Goal: Information Seeking & Learning: Learn about a topic

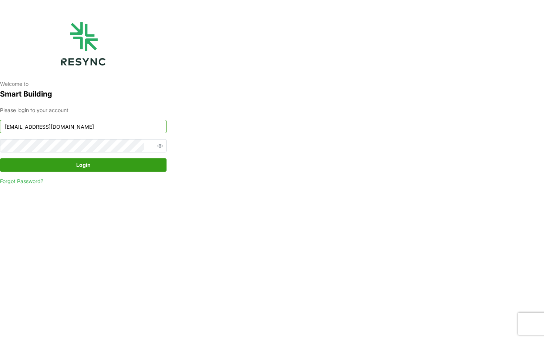
click at [89, 130] on input "changi_airport_group_display@resynctech.com" at bounding box center [83, 126] width 167 height 13
type input "sdc_display@resynctech.com"
click at [141, 172] on div "Please login to your account sdc_display@resynctech.com Login Forgot Password?" at bounding box center [83, 145] width 167 height 79
click at [133, 170] on span "Login" at bounding box center [83, 165] width 153 height 13
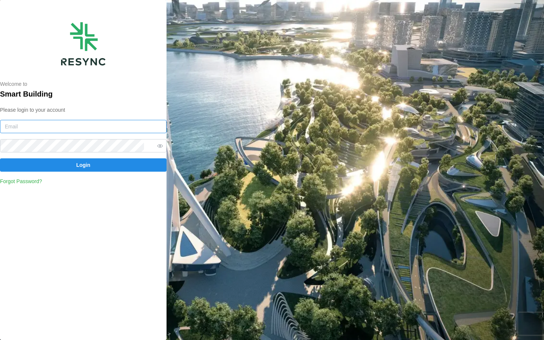
type input "chuanlim_display@resynctech.com"
click at [76, 126] on input "chuanlim_display@resynctech.com" at bounding box center [83, 126] width 167 height 13
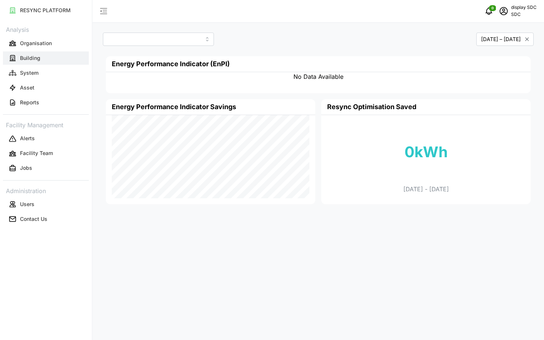
click at [66, 62] on button "Building" at bounding box center [46, 57] width 86 height 13
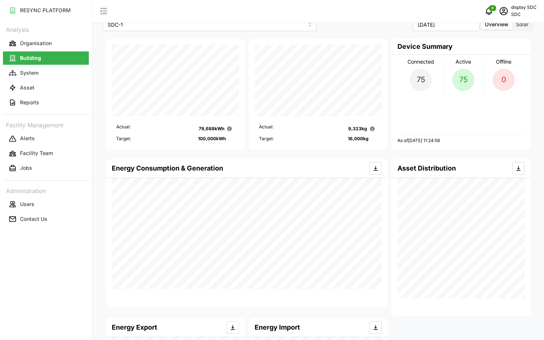
scroll to position [17, 0]
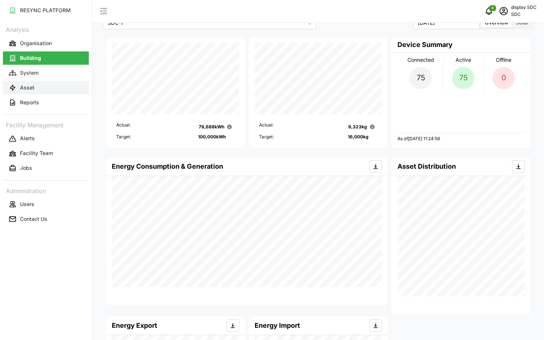
click at [28, 82] on button "Asset" at bounding box center [46, 87] width 86 height 13
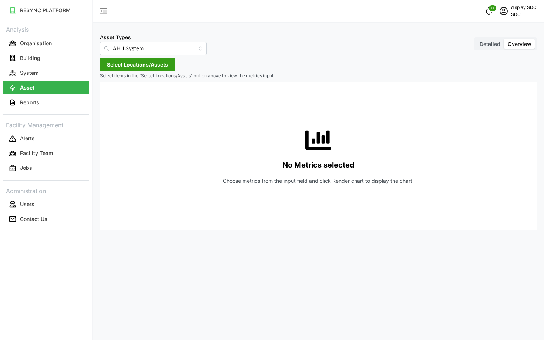
click at [124, 67] on span "Select Locations/Assets" at bounding box center [137, 65] width 61 height 13
click at [111, 98] on icon at bounding box center [110, 98] width 6 height 6
click at [119, 56] on div "Asset Types AHU System Detailed Overview Select Locations/Assets Select items i…" at bounding box center [319, 170] width 452 height 340
click at [116, 50] on input "AHU System" at bounding box center [153, 48] width 107 height 13
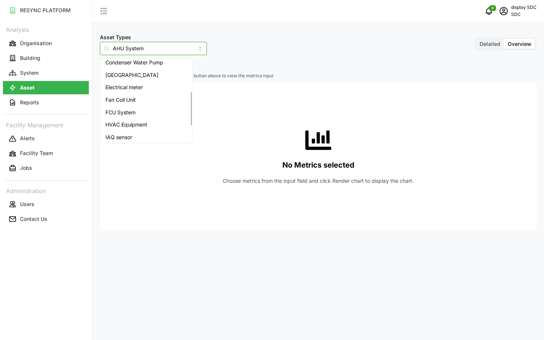
scroll to position [79, 0]
click at [126, 91] on div "Electrical meter" at bounding box center [146, 87] width 89 height 13
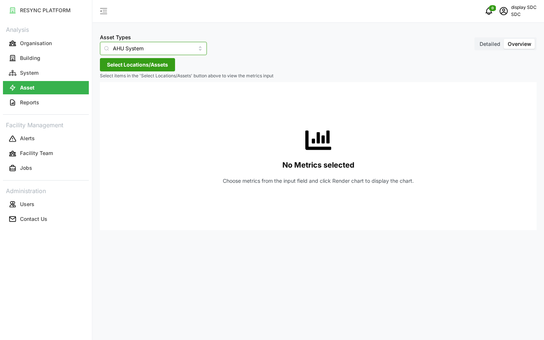
type input "Electrical meter"
click at [123, 69] on span "Select Locations/Assets" at bounding box center [137, 65] width 61 height 13
click at [108, 98] on icon at bounding box center [110, 98] width 6 height 6
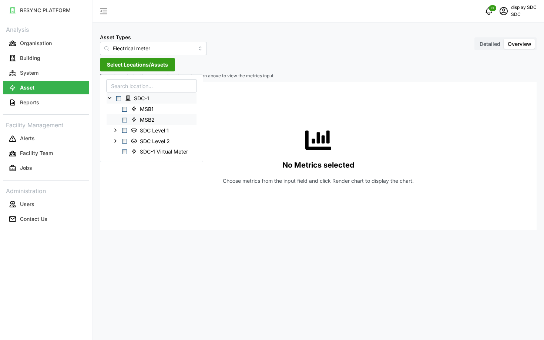
click at [124, 121] on span "Select MSB2" at bounding box center [124, 119] width 5 height 5
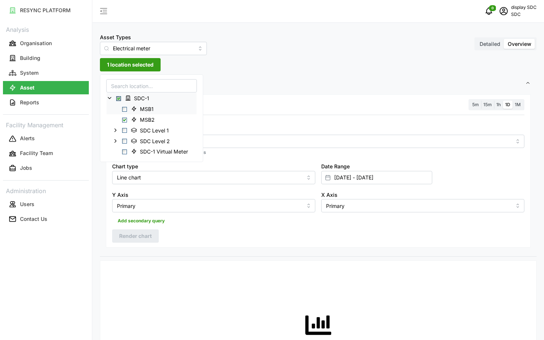
click at [124, 109] on span "Select MSB1" at bounding box center [124, 109] width 5 height 5
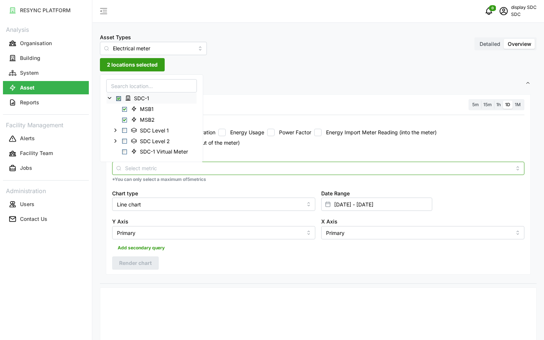
click at [253, 167] on input "Metric" at bounding box center [318, 168] width 387 height 8
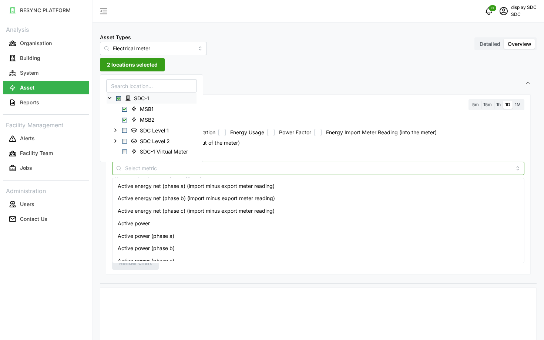
click at [244, 184] on span "Active energy net (phase a) (import minus export meter reading)" at bounding box center [196, 186] width 157 height 8
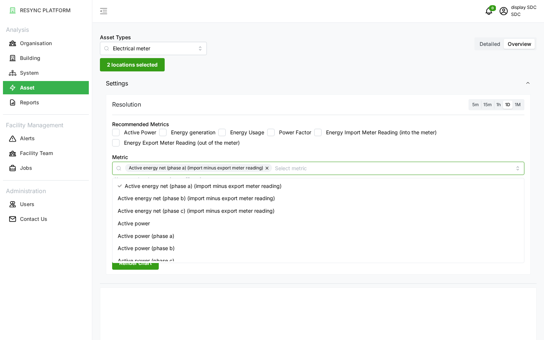
click at [239, 199] on span "Active energy net (phase b) (import minus export meter reading)" at bounding box center [196, 198] width 157 height 8
click at [239, 211] on span "Active energy net (phase c) (import minus export meter reading)" at bounding box center [196, 211] width 157 height 8
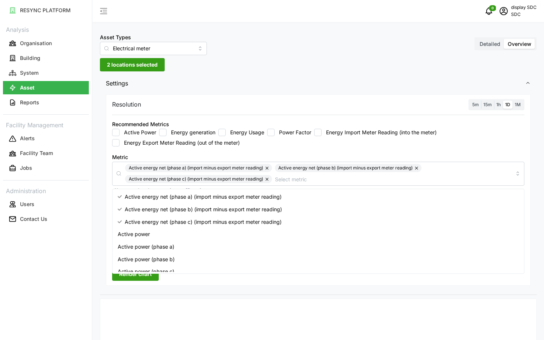
click at [341, 150] on div "Metric Active energy net (phase a) (import minus export meter reading) Active e…" at bounding box center [318, 173] width 419 height 47
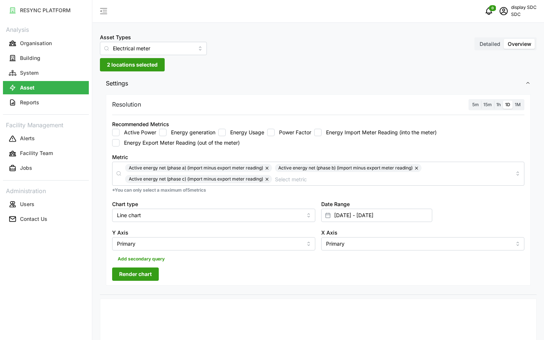
click at [477, 107] on span "5m" at bounding box center [476, 105] width 7 height 6
click at [470, 101] on input "5m" at bounding box center [470, 101] width 0 height 0
click at [390, 215] on input "25 Sep 2025 - 25 Sep 2025" at bounding box center [376, 215] width 111 height 13
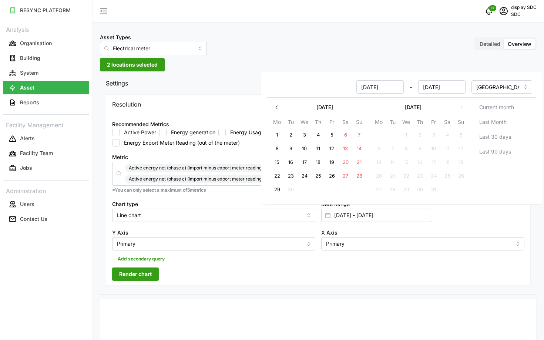
click at [280, 178] on button "22" at bounding box center [277, 176] width 13 height 13
type input "22 Sep 2025 - 25 Sep 2025"
type input "22 Sep 2025"
click at [280, 178] on button "22" at bounding box center [277, 176] width 13 height 13
type input "22 Sep 2025 - 22 Sep 2025"
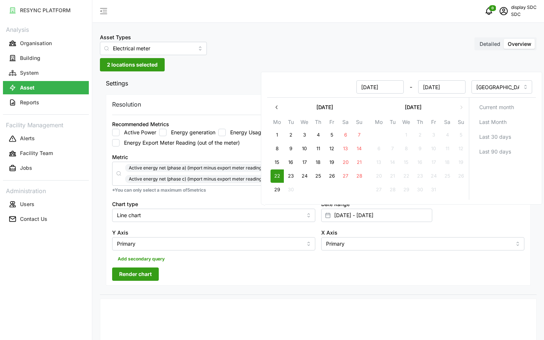
type input "22 Sep 2025"
click at [349, 161] on button "20" at bounding box center [345, 162] width 13 height 13
type input "20 Sep 2025 - 22 Sep 2025"
type input "20 Sep 2025"
click at [276, 177] on button "22" at bounding box center [277, 176] width 13 height 13
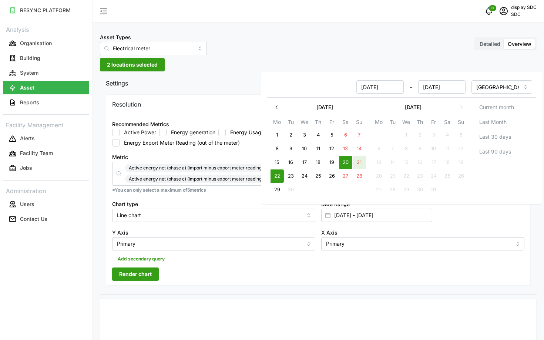
click at [231, 280] on div "Resolution 5m 15m 1h 1D 1M Recommended Metrics Active Power Energy generation E…" at bounding box center [318, 189] width 425 height 191
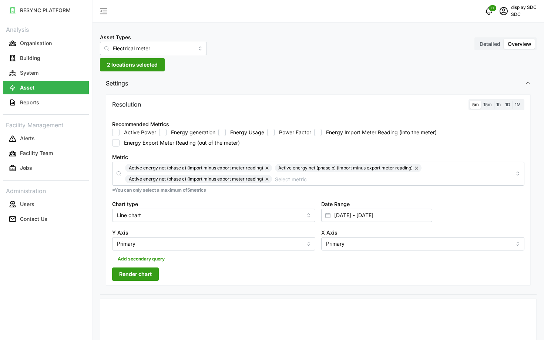
click at [149, 274] on span "Render chart" at bounding box center [135, 274] width 33 height 13
click at [484, 104] on span "15m" at bounding box center [488, 105] width 9 height 6
click at [481, 101] on input "15m" at bounding box center [481, 101] width 0 height 0
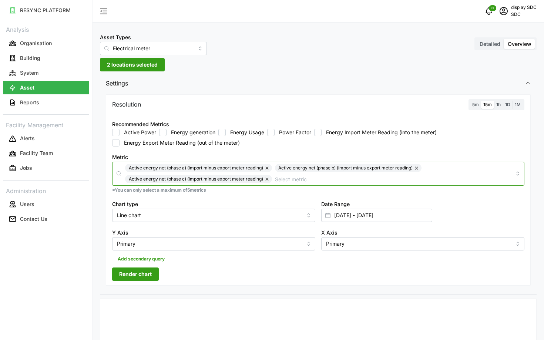
click at [420, 177] on input "Metric" at bounding box center [393, 179] width 237 height 8
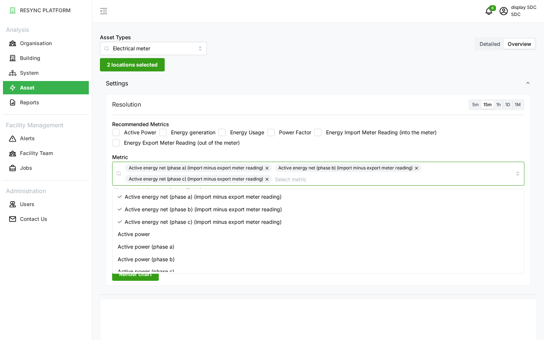
click at [267, 180] on button "button" at bounding box center [267, 179] width 9 height 8
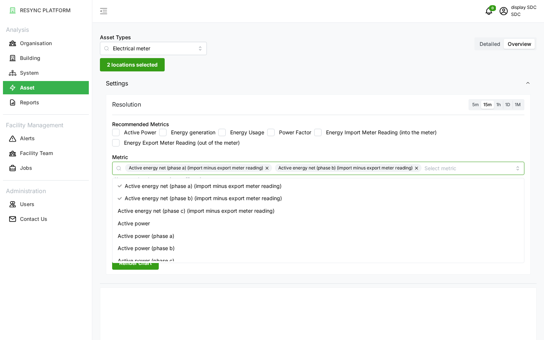
click at [266, 169] on button "button" at bounding box center [267, 168] width 9 height 8
click at [269, 169] on button "button" at bounding box center [267, 168] width 9 height 8
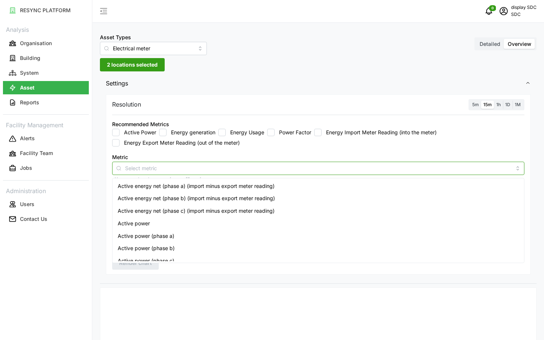
click at [184, 236] on div "Active power (phase a)" at bounding box center [318, 236] width 409 height 13
click at [181, 246] on div "Active power (phase b)" at bounding box center [318, 248] width 409 height 13
click at [175, 257] on div "Active power (phase c)" at bounding box center [318, 261] width 409 height 13
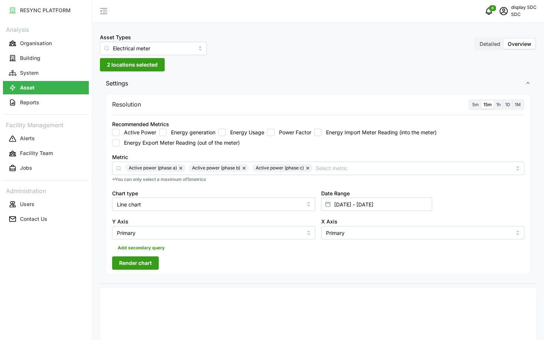
click at [150, 270] on div "Resolution 5m 15m 1h 1D 1M Recommended Metrics Active Power Energy generation E…" at bounding box center [318, 184] width 425 height 181
click at [143, 269] on span "Render chart" at bounding box center [135, 263] width 33 height 13
click at [395, 206] on input "20 Sep 2025 - 22 Sep 2025" at bounding box center [376, 204] width 111 height 13
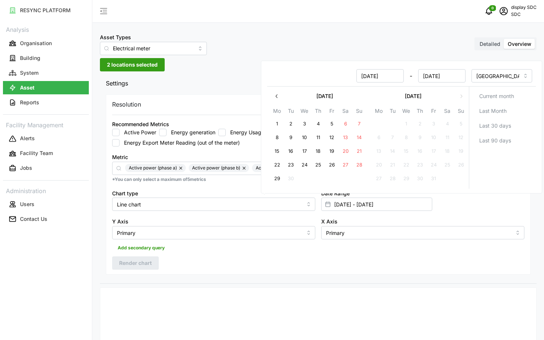
click at [278, 182] on button "29" at bounding box center [277, 178] width 13 height 13
type input "22 Sep 2025 - 29 Sep 2025"
type input "22 Sep 2025"
type input "29 Sep 2025"
click at [278, 182] on button "29" at bounding box center [277, 178] width 13 height 13
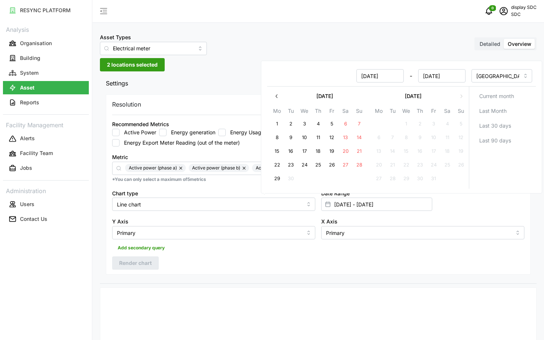
type input "29 Sep 2025 - 29 Sep 2025"
type input "29 Sep 2025"
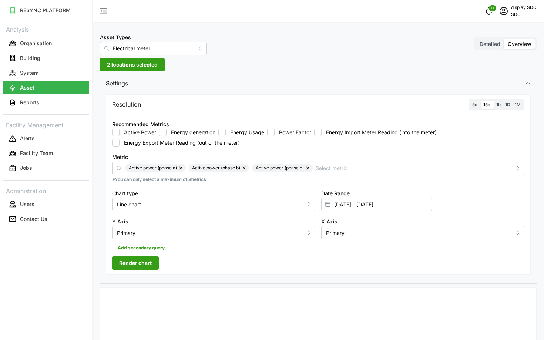
click at [146, 261] on span "Render chart" at bounding box center [135, 263] width 33 height 13
click at [57, 61] on button "Building" at bounding box center [46, 57] width 86 height 13
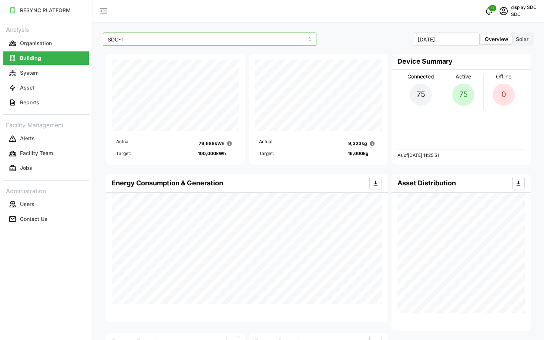
click at [220, 42] on input "SDC-1" at bounding box center [210, 39] width 214 height 13
click at [207, 58] on div "SDC-1" at bounding box center [210, 57] width 210 height 13
type input "SDC-1"
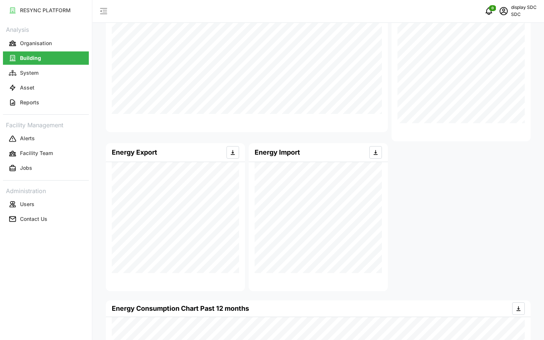
scroll to position [291, 0]
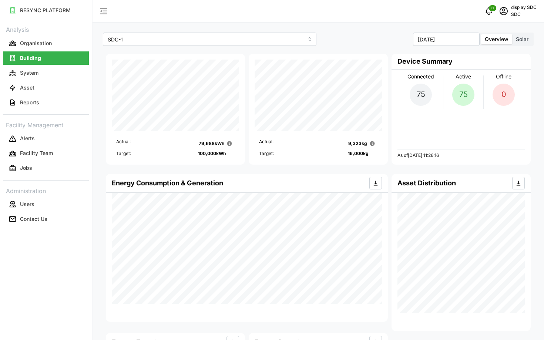
click at [521, 39] on span "Solar" at bounding box center [522, 39] width 13 height 6
click at [513, 34] on input "Solar" at bounding box center [513, 34] width 0 height 0
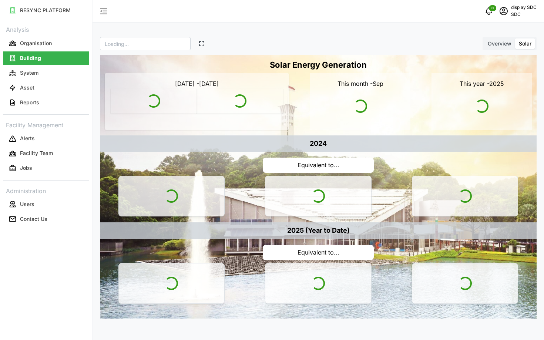
type input "SDC"
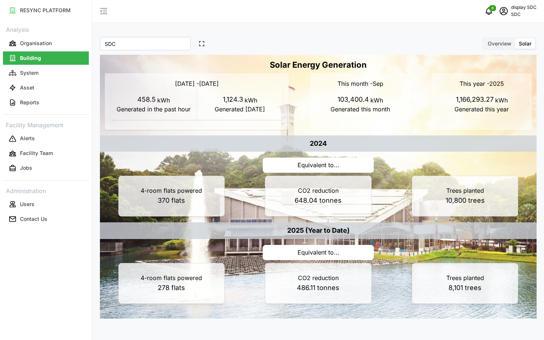
click at [492, 42] on span "Overview" at bounding box center [500, 43] width 24 height 6
click at [484, 39] on input "Overview" at bounding box center [484, 39] width 0 height 0
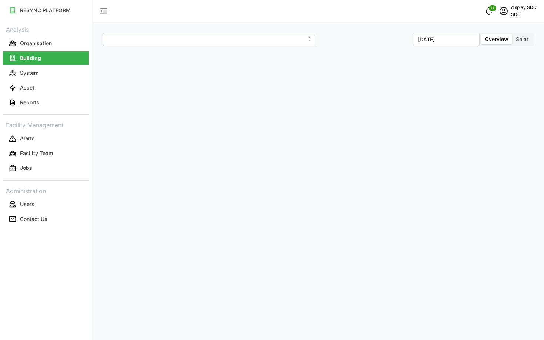
type input "SDC-1"
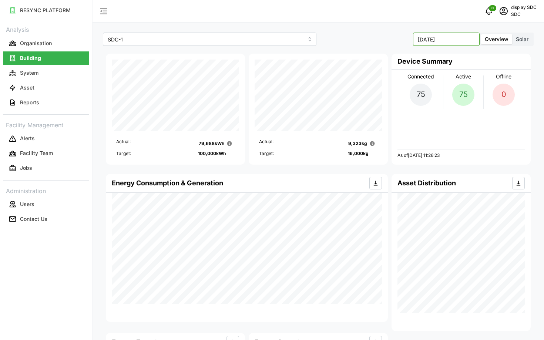
click at [453, 38] on input "September 2025" at bounding box center [446, 39] width 67 height 13
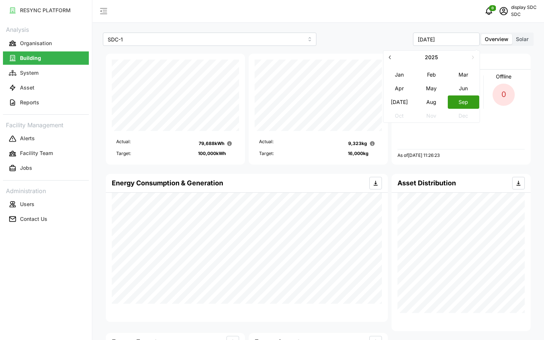
click at [427, 102] on button "Aug" at bounding box center [432, 101] width 32 height 13
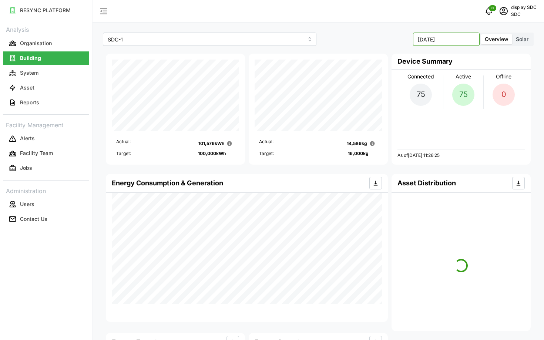
click at [447, 40] on input "August 2025" at bounding box center [446, 39] width 67 height 13
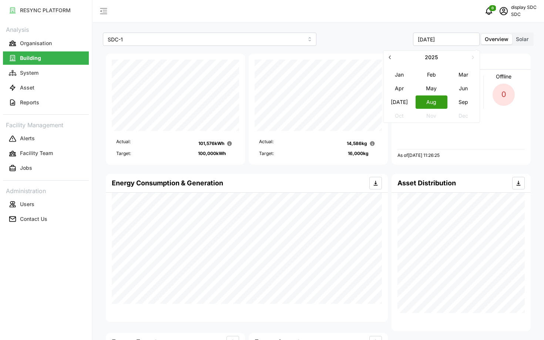
click at [460, 98] on button "Sep" at bounding box center [464, 101] width 32 height 13
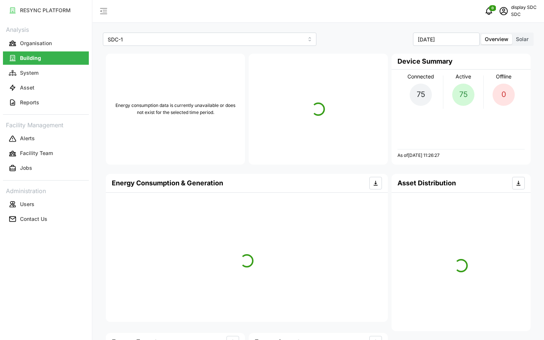
type input "September 2025"
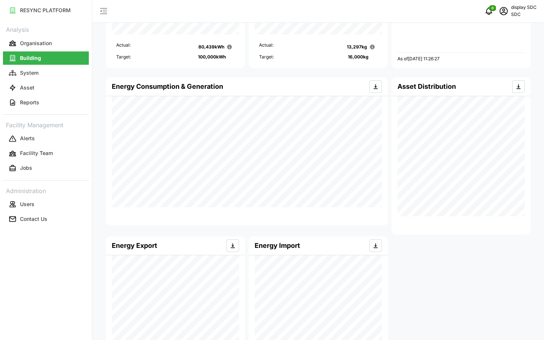
scroll to position [53, 0]
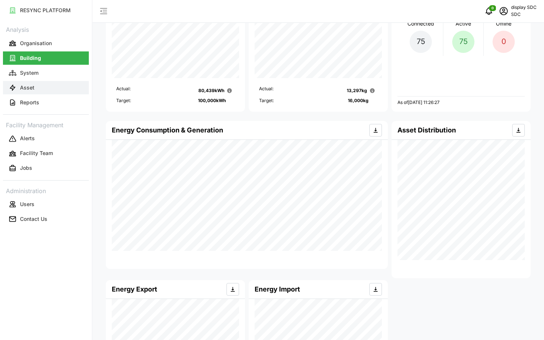
click at [31, 85] on p "Asset" at bounding box center [27, 87] width 14 height 7
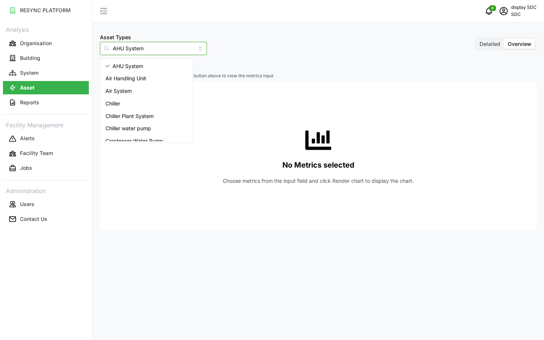
click at [125, 50] on input "AHU System" at bounding box center [153, 48] width 107 height 13
type input "e"
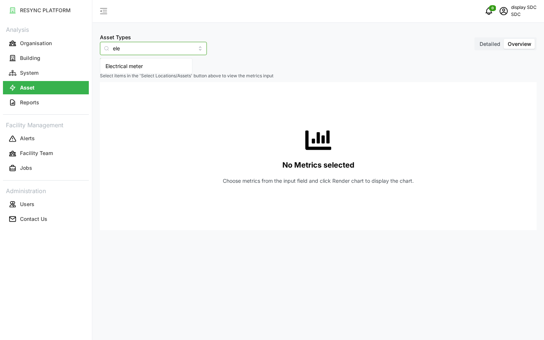
click at [135, 64] on span "Electrical meter" at bounding box center [124, 66] width 37 height 8
type input "Electrical meter"
click at [131, 68] on span "Select Locations/Assets" at bounding box center [137, 65] width 61 height 13
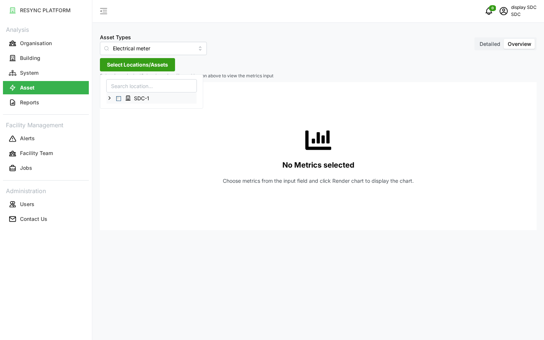
click at [108, 98] on icon at bounding box center [110, 98] width 6 height 6
click at [123, 113] on div "MSB1" at bounding box center [152, 109] width 90 height 11
click at [123, 111] on span "Select MSB1" at bounding box center [124, 109] width 5 height 5
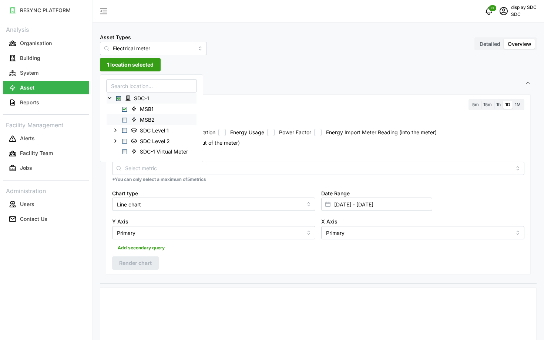
click at [124, 121] on span "Select MSB2" at bounding box center [124, 119] width 5 height 5
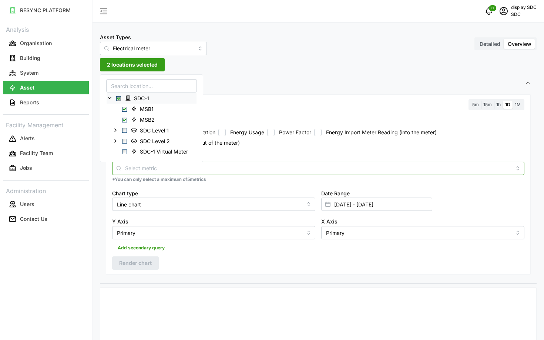
click at [239, 166] on input "Metric" at bounding box center [318, 168] width 387 height 8
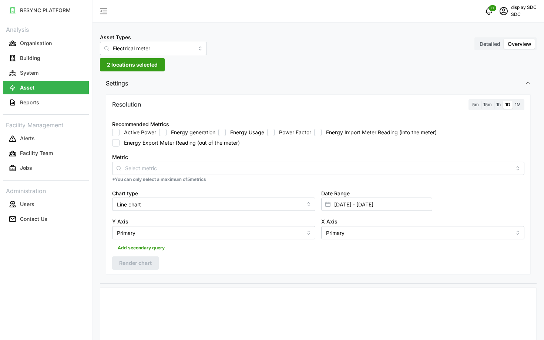
click at [262, 160] on div "Metric" at bounding box center [318, 164] width 413 height 23
click at [143, 134] on label "Active Power" at bounding box center [138, 132] width 37 height 7
click at [120, 134] on input "Active Power" at bounding box center [115, 132] width 7 height 7
checkbox input "true"
click at [477, 105] on span "5m" at bounding box center [476, 105] width 7 height 6
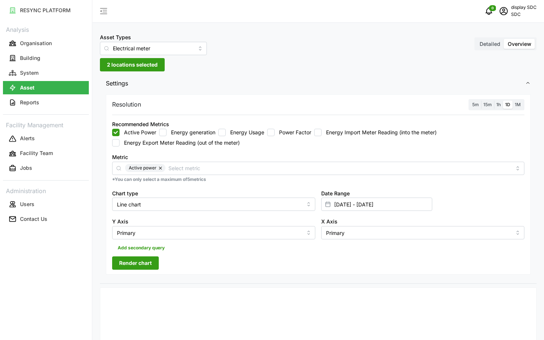
click at [470, 101] on input "5m" at bounding box center [470, 101] width 0 height 0
click at [396, 206] on input "29 Sep 2025 - 29 Sep 2025" at bounding box center [376, 204] width 111 height 13
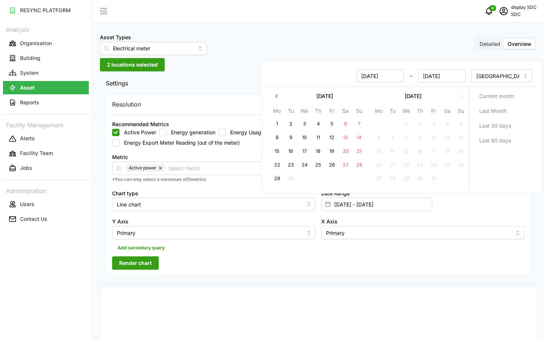
click at [347, 154] on button "20" at bounding box center [345, 151] width 13 height 13
type input "20 Sep 2025 - 29 Sep 2025"
type input "20 Sep 2025"
click at [276, 163] on button "22" at bounding box center [277, 165] width 13 height 13
type input "20 Sep 2025 - 22 Sep 2025"
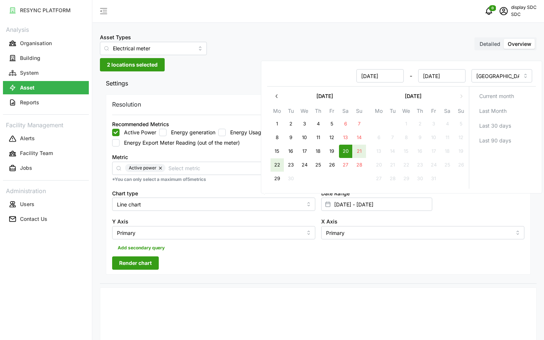
type input "22 Sep 2025"
click at [239, 252] on div "Add secondary query" at bounding box center [318, 247] width 413 height 14
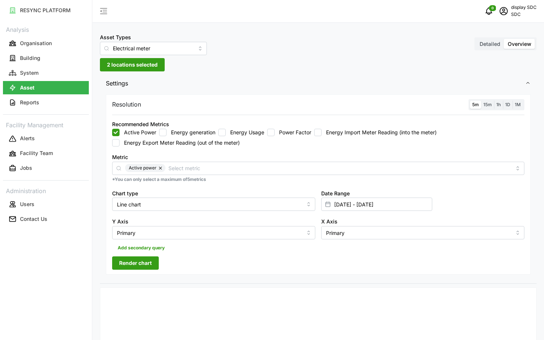
click at [137, 263] on span "Render chart" at bounding box center [135, 263] width 33 height 13
click at [503, 14] on icon "schedule" at bounding box center [504, 11] width 9 height 9
click at [496, 55] on div "Logout" at bounding box center [510, 56] width 53 height 8
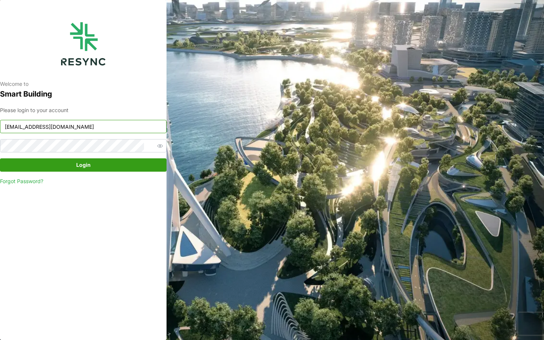
click at [61, 126] on input "[EMAIL_ADDRESS][DOMAIN_NAME]" at bounding box center [83, 126] width 167 height 13
type input "[EMAIL_ADDRESS][DOMAIN_NAME]"
click at [122, 158] on div "Please login to your account [EMAIL_ADDRESS][DOMAIN_NAME] Login Forgot Password?" at bounding box center [83, 145] width 167 height 79
click at [119, 161] on span "Login" at bounding box center [83, 165] width 153 height 13
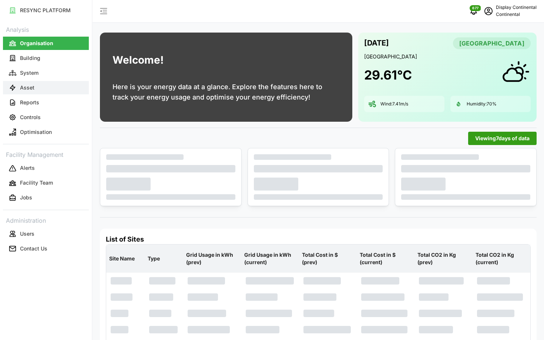
click at [61, 94] on button "Asset" at bounding box center [46, 87] width 86 height 13
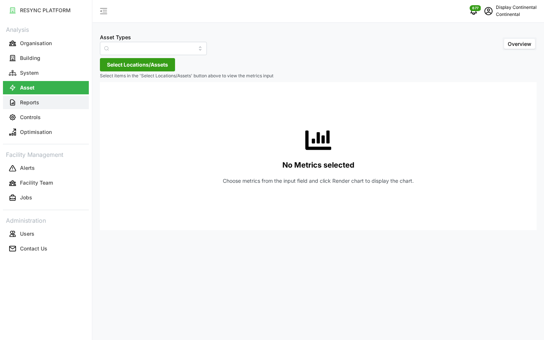
type input "Air Handling Unit"
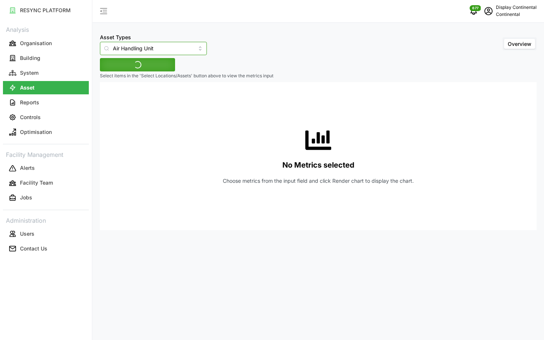
click at [158, 51] on input "Air Handling Unit" at bounding box center [153, 48] width 107 height 13
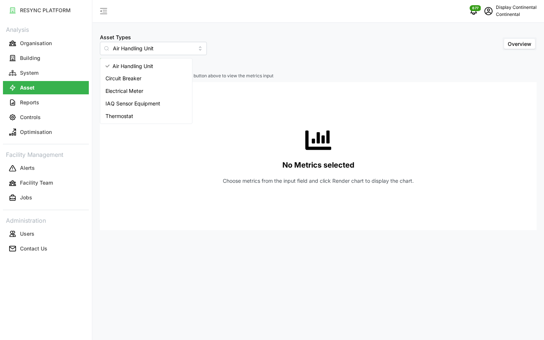
click at [148, 146] on div "No Metrics selected Choose metrics from the input field and click Render chart …" at bounding box center [318, 156] width 425 height 148
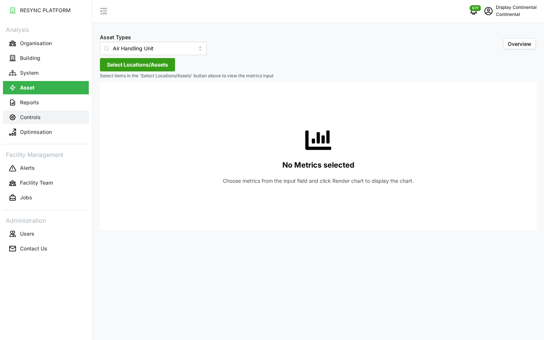
click at [42, 115] on button "Controls" at bounding box center [46, 117] width 86 height 13
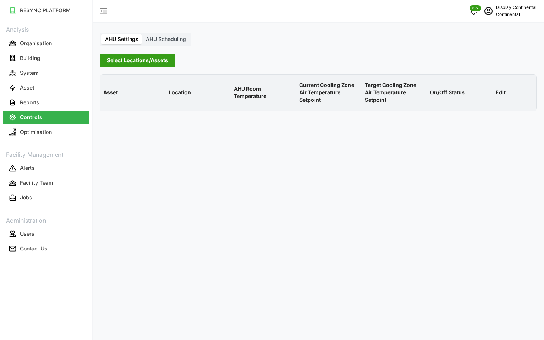
click at [163, 59] on span "Select Locations/Assets" at bounding box center [137, 60] width 61 height 13
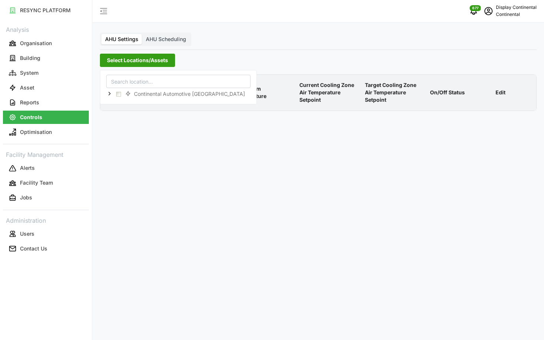
click at [106, 91] on div "Continental Automotive [GEOGRAPHIC_DATA]" at bounding box center [178, 93] width 144 height 11
click at [109, 91] on icon at bounding box center [110, 94] width 6 height 6
click at [124, 103] on span "Select CA1" at bounding box center [124, 104] width 5 height 5
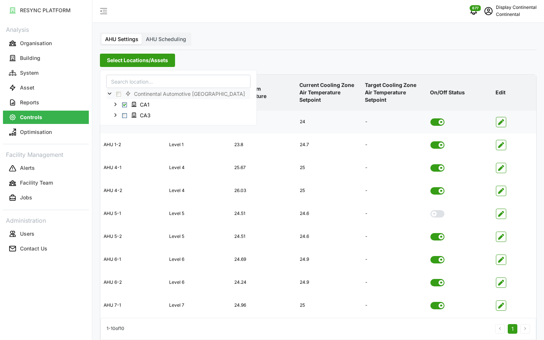
scroll to position [30, 0]
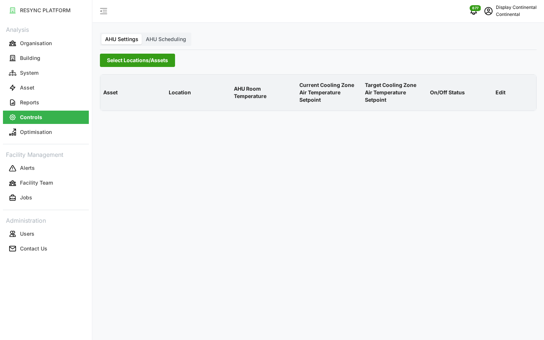
click at [149, 69] on div "AHU Settings AHU Scheduling Select Locations/Assets Asset Location AHU Room Tem…" at bounding box center [319, 170] width 452 height 340
click at [143, 61] on span "Select Locations/Assets" at bounding box center [137, 60] width 61 height 13
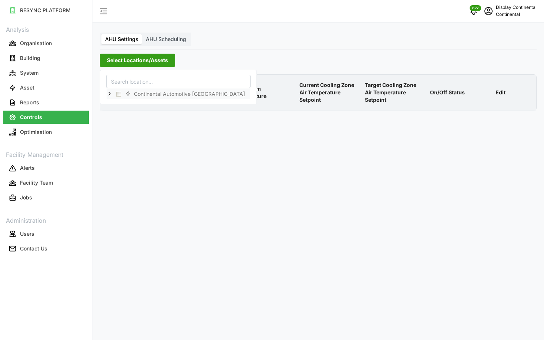
click at [111, 98] on div "Continental Automotive [GEOGRAPHIC_DATA]" at bounding box center [179, 94] width 144 height 11
click at [111, 96] on icon at bounding box center [110, 94] width 6 height 6
click at [124, 105] on span "Select CA1" at bounding box center [124, 104] width 5 height 5
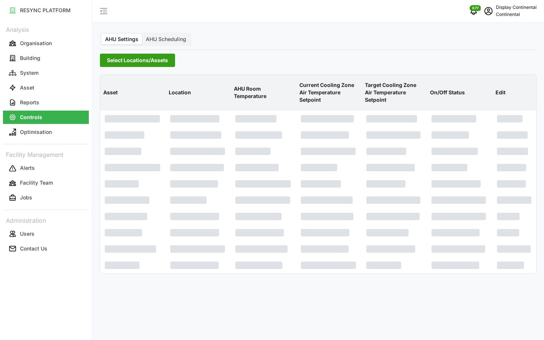
click at [294, 89] on p "AHU Room Temperature" at bounding box center [264, 92] width 63 height 27
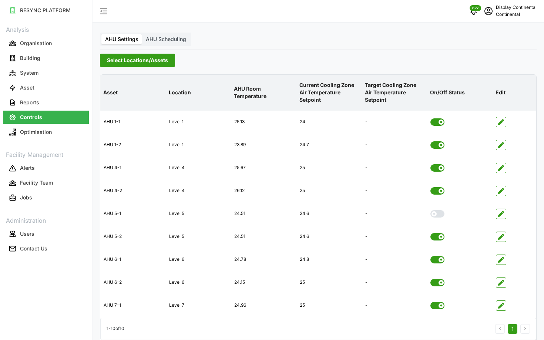
scroll to position [30, 0]
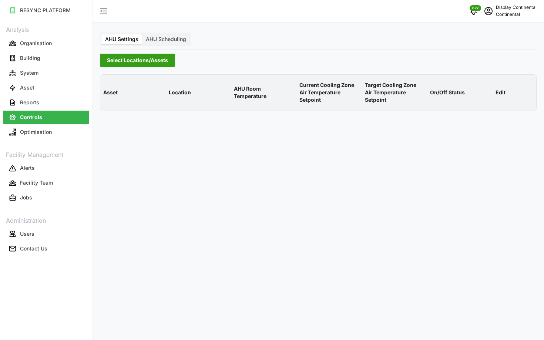
click at [125, 65] on span "Select Locations/Assets" at bounding box center [137, 60] width 61 height 13
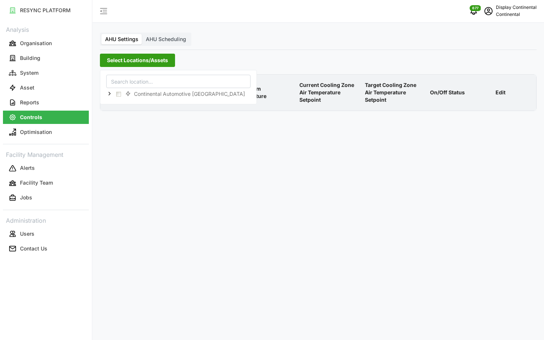
click at [109, 93] on icon at bounding box center [110, 94] width 6 height 6
click at [126, 104] on span "Select CA1" at bounding box center [124, 104] width 5 height 5
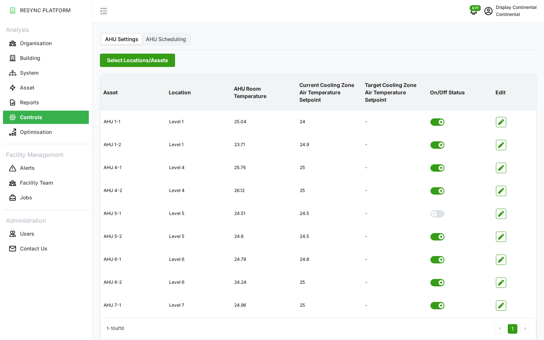
click at [289, 86] on p "AHU Room Temperature" at bounding box center [264, 92] width 63 height 27
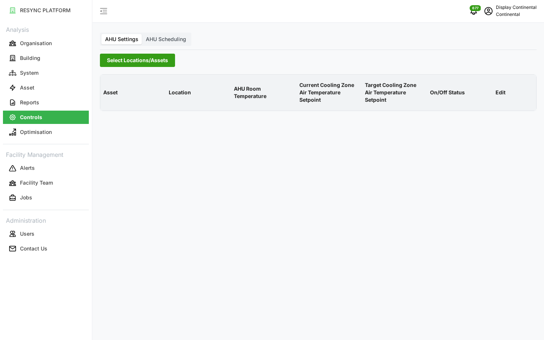
click at [124, 61] on span "Select Locations/Assets" at bounding box center [137, 60] width 61 height 13
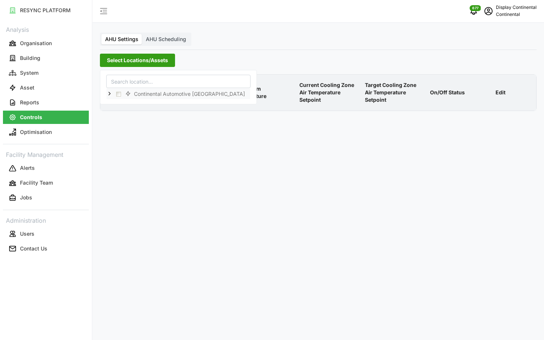
click at [110, 91] on icon at bounding box center [110, 94] width 6 height 6
click at [123, 104] on span "Select CA1" at bounding box center [124, 104] width 5 height 5
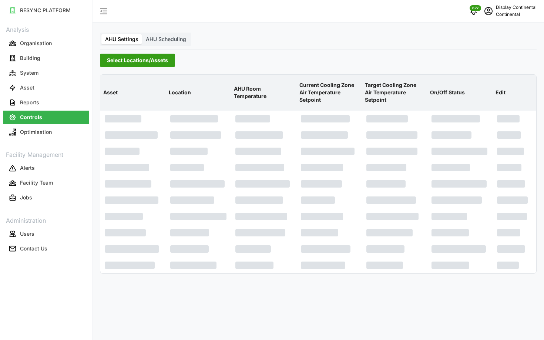
click at [304, 83] on p "Current Cooling Zone Air Temperature Setpoint" at bounding box center [329, 93] width 63 height 34
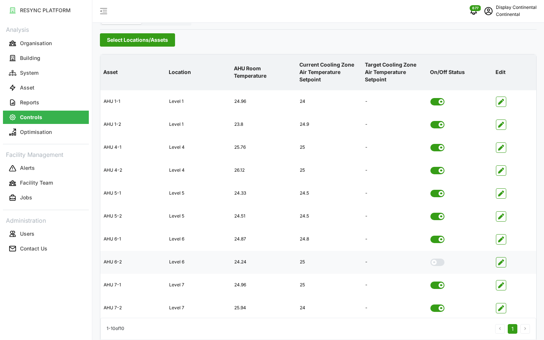
scroll to position [30, 0]
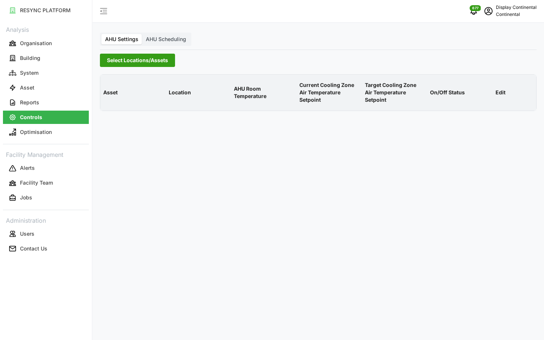
click at [119, 60] on span "Select Locations/Assets" at bounding box center [137, 60] width 61 height 13
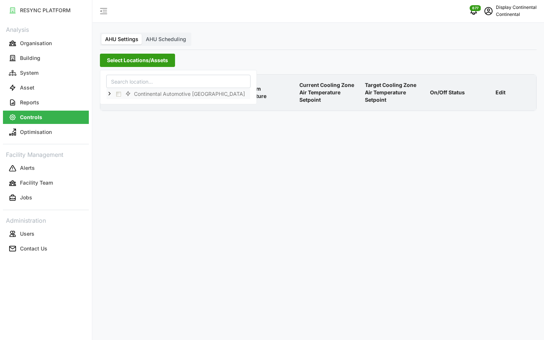
click at [110, 91] on icon at bounding box center [110, 94] width 6 height 6
click at [124, 107] on div "CA1" at bounding box center [179, 104] width 144 height 11
click at [125, 104] on span "Select CA1" at bounding box center [124, 104] width 5 height 5
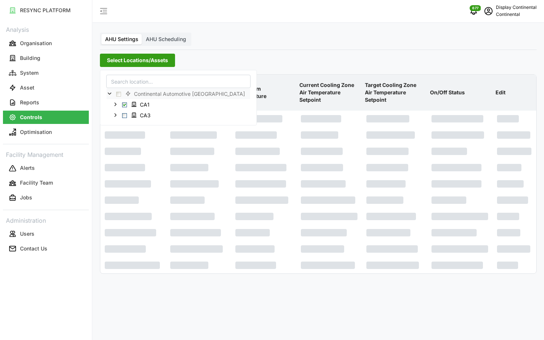
click at [292, 85] on p "AHU Room Temperature" at bounding box center [264, 92] width 63 height 27
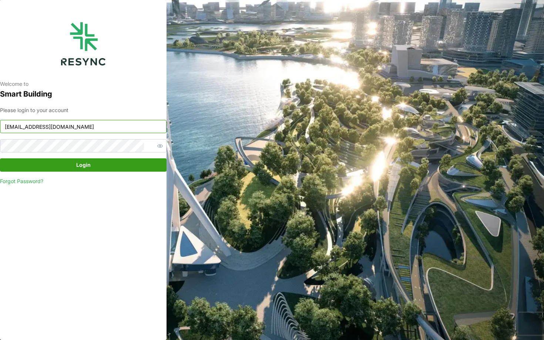
click at [74, 123] on input "[EMAIL_ADDRESS][DOMAIN_NAME]" at bounding box center [83, 126] width 167 height 13
type input "[EMAIL_ADDRESS][DOMAIN_NAME]"
click at [84, 165] on span "Login" at bounding box center [83, 165] width 14 height 13
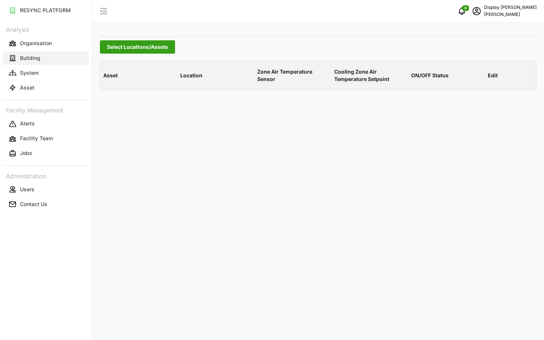
click at [41, 61] on button "Building" at bounding box center [46, 57] width 86 height 13
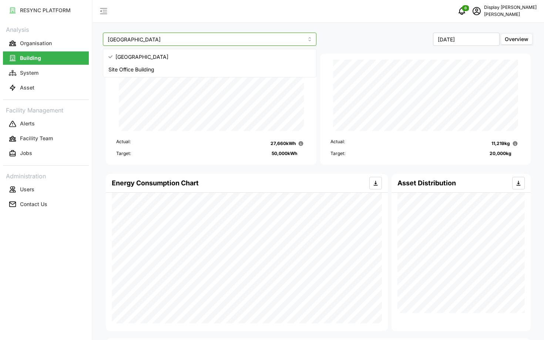
click at [211, 46] on input "[GEOGRAPHIC_DATA]" at bounding box center [210, 39] width 214 height 13
click at [215, 64] on div "Site Office Building" at bounding box center [210, 69] width 210 height 13
type input "Site Office Building"
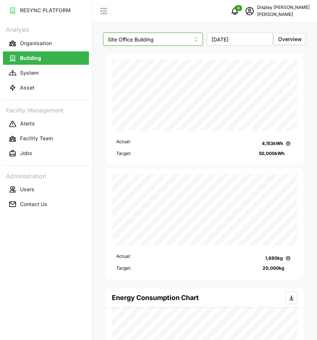
click at [177, 35] on input "Site Office Building" at bounding box center [153, 39] width 100 height 13
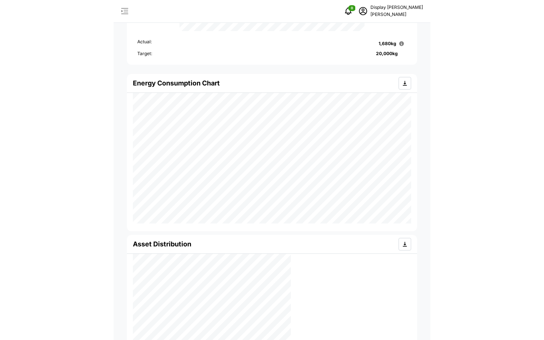
scroll to position [100, 0]
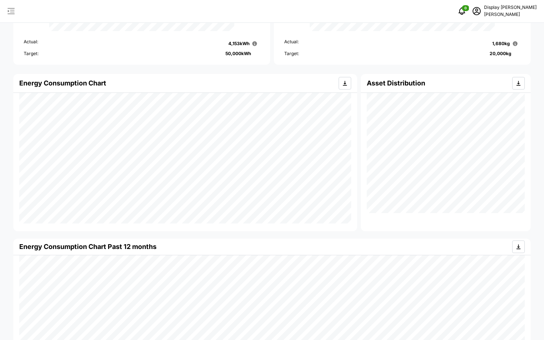
click at [7, 16] on button "button" at bounding box center [11, 11] width 10 height 10
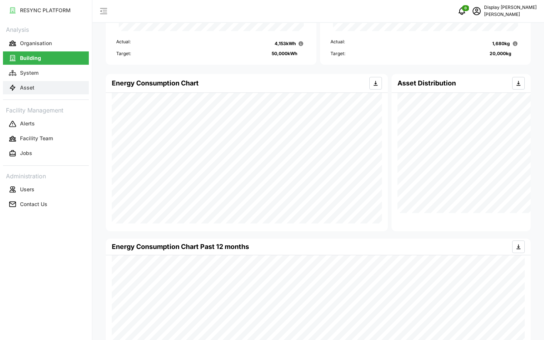
click at [27, 85] on p "Asset" at bounding box center [27, 87] width 14 height 7
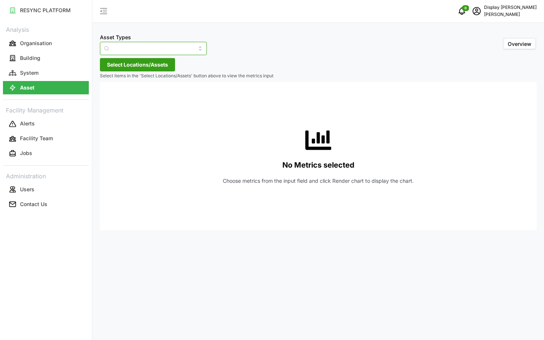
click at [117, 49] on input "Asset Types" at bounding box center [153, 48] width 107 height 13
type input "Condensing Unit"
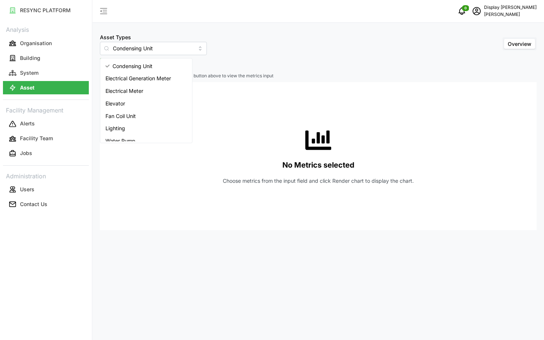
click at [239, 77] on p "Select items in the 'Select Locations/Assets' button above to view the metrics …" at bounding box center [318, 76] width 437 height 6
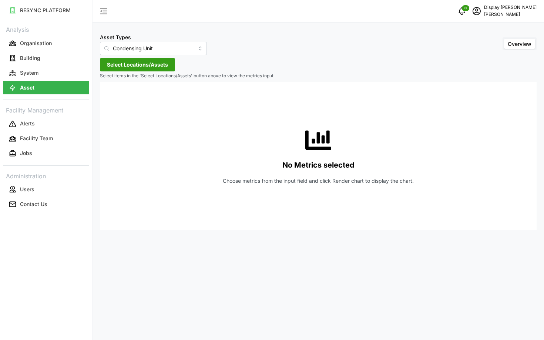
click at [146, 63] on span "Select Locations/Assets" at bounding box center [137, 65] width 61 height 13
click at [108, 98] on icon at bounding box center [110, 98] width 6 height 6
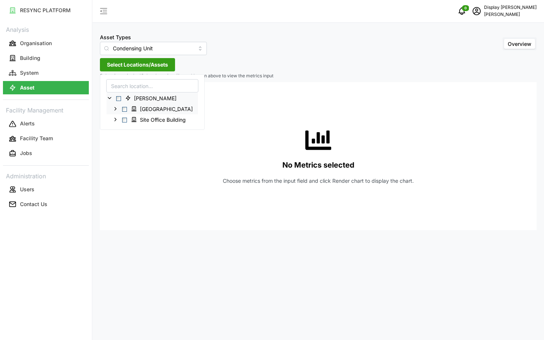
click at [115, 107] on icon at bounding box center [116, 109] width 6 height 6
click at [117, 129] on icon at bounding box center [116, 130] width 6 height 6
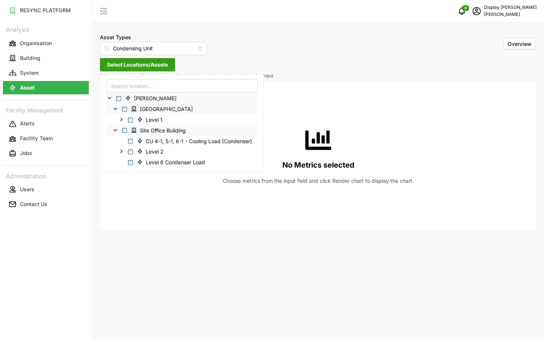
click at [303, 126] on div "No Metrics selected Choose metrics from the input field and click Render chart …" at bounding box center [318, 156] width 425 height 148
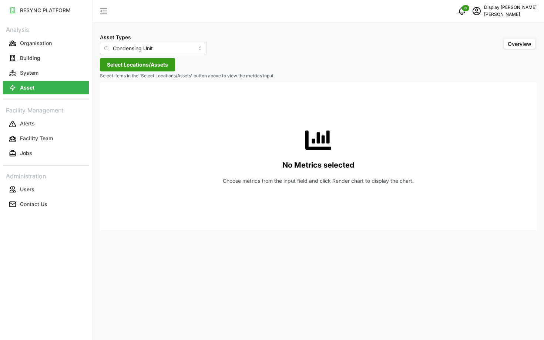
click at [143, 60] on span "Select Locations/Assets" at bounding box center [137, 65] width 61 height 13
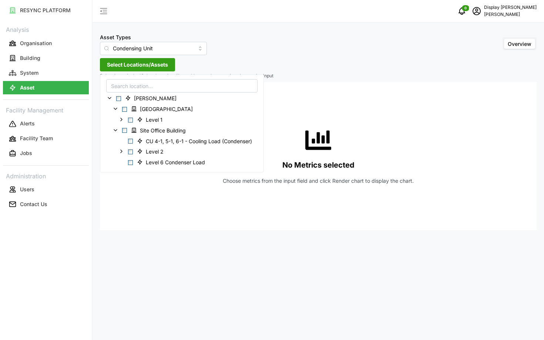
click at [134, 82] on input at bounding box center [181, 85] width 151 height 13
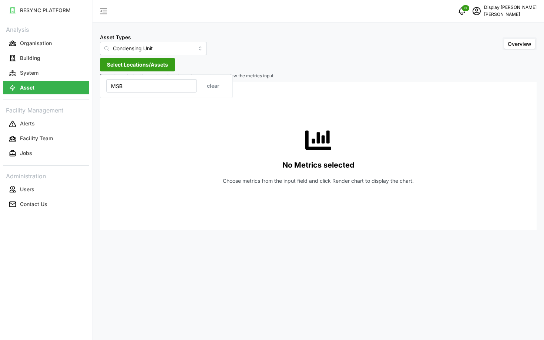
type input "MSB"
click at [133, 53] on input "Condensing Unit" at bounding box center [153, 48] width 107 height 13
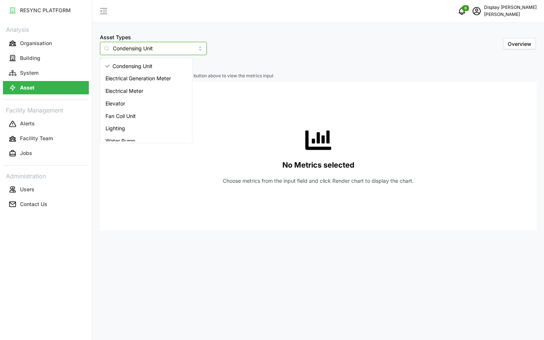
click at [129, 87] on span "Electrical Meter" at bounding box center [125, 91] width 38 height 8
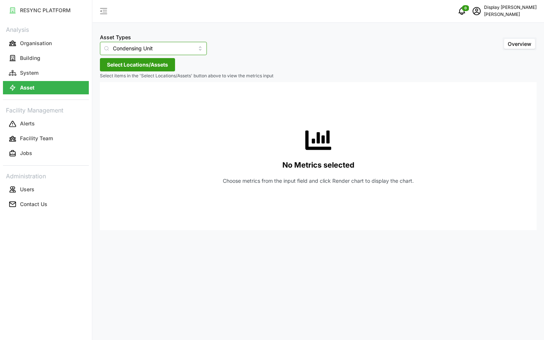
type input "Electrical Meter"
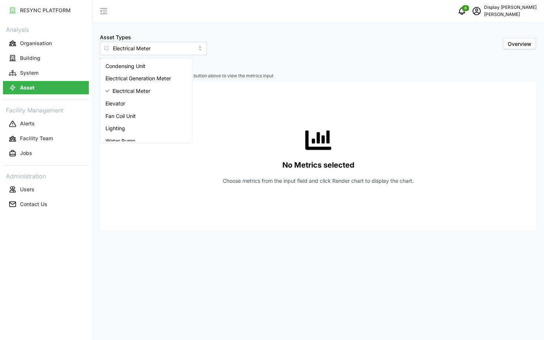
click at [229, 90] on div "No Metrics selected Choose metrics from the input field and click Render chart …" at bounding box center [318, 156] width 425 height 148
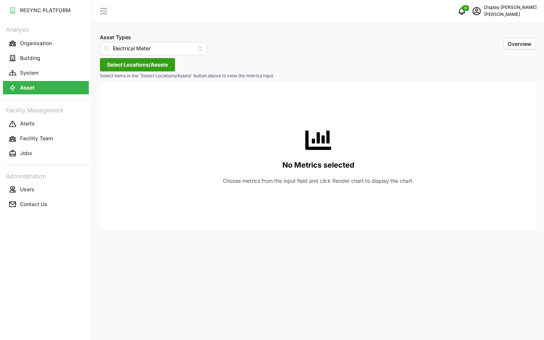
click at [136, 56] on div "Asset Types Electrical Meter Overview Select Locations/Assets Select items in t…" at bounding box center [319, 170] width 452 height 340
click at [130, 63] on span "Select Locations/Assets" at bounding box center [137, 65] width 61 height 13
click at [121, 87] on input at bounding box center [151, 85] width 91 height 13
type input "v"
type input "dorm"
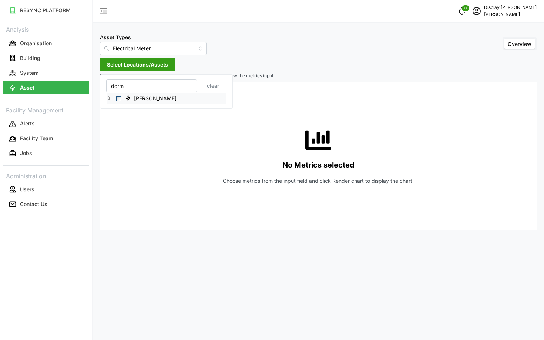
click at [109, 100] on icon at bounding box center [110, 98] width 6 height 6
click at [112, 105] on div "[GEOGRAPHIC_DATA]" at bounding box center [167, 109] width 120 height 11
click at [115, 109] on icon at bounding box center [116, 109] width 6 height 6
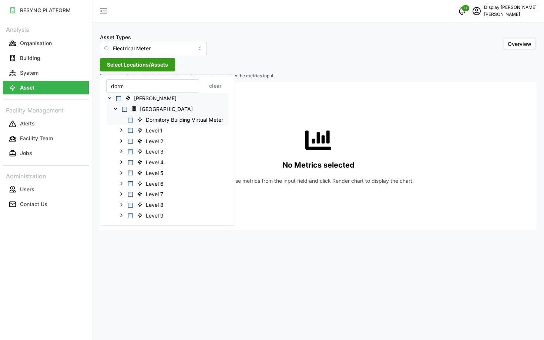
click at [130, 120] on span "Select Dormitory Building Virtual Meter" at bounding box center [130, 119] width 5 height 5
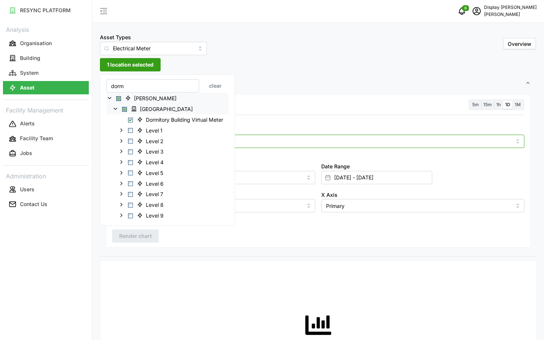
click at [291, 139] on input "Metric" at bounding box center [318, 141] width 387 height 8
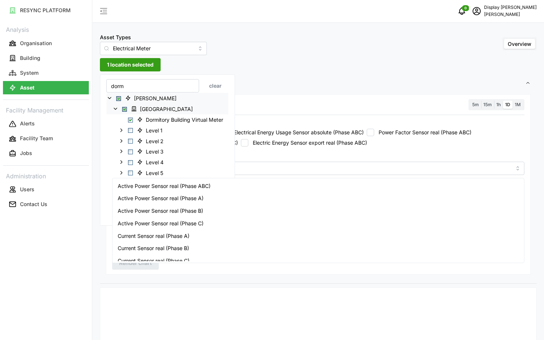
click at [301, 119] on div "Recommended Metrics Electric Power Sensor real (Phase ABC) Electrical Energy Us…" at bounding box center [318, 133] width 419 height 33
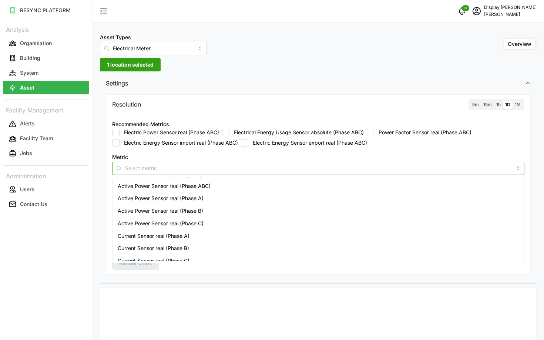
click at [269, 171] on input "Metric" at bounding box center [318, 168] width 387 height 8
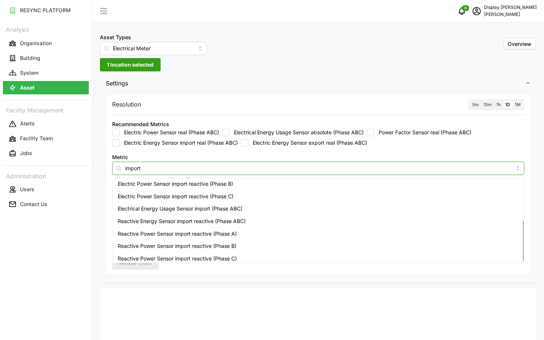
scroll to position [81, 0]
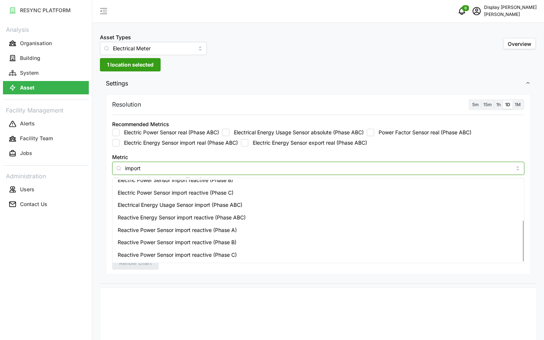
type input "import"
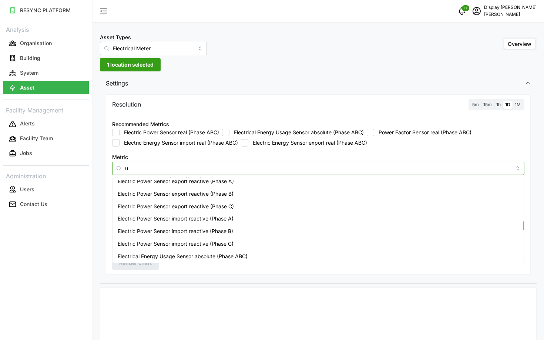
scroll to position [0, 0]
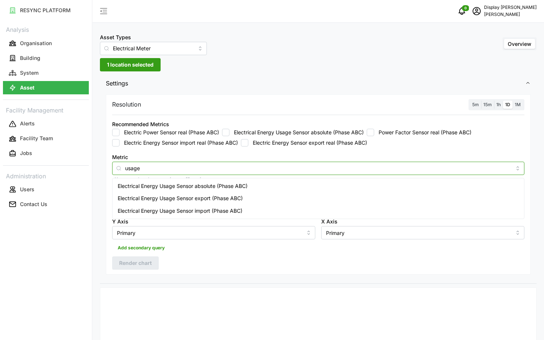
type input "usage"
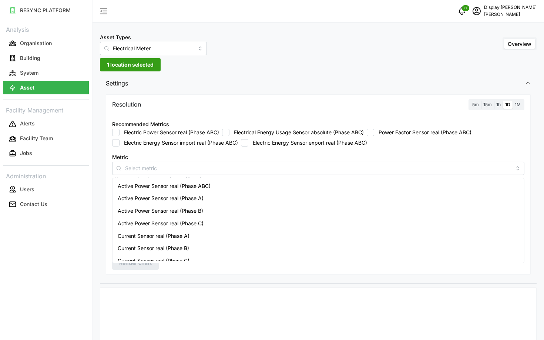
click at [136, 67] on span "1 location selected" at bounding box center [130, 65] width 47 height 13
